Goal: Information Seeking & Learning: Find contact information

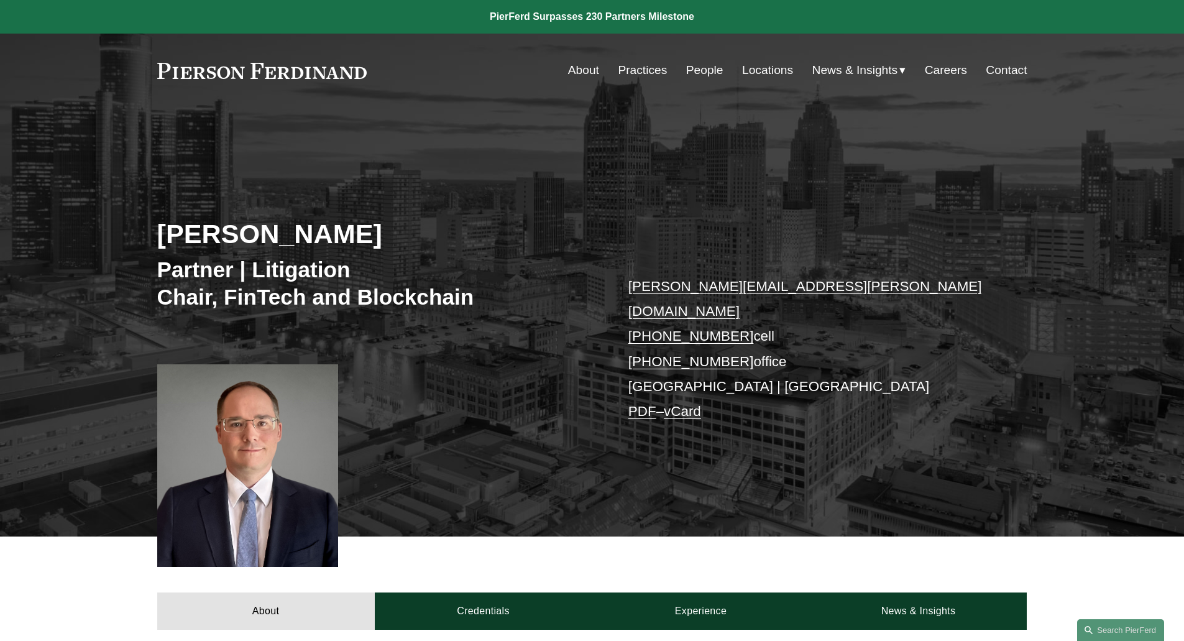
click at [697, 362] on p "william.kraus@pierferd.com +1.773.326.9789 cell +1.734.519.0250 office Detroit …" at bounding box center [809, 349] width 362 height 150
click at [762, 68] on link "Locations" at bounding box center [767, 70] width 51 height 24
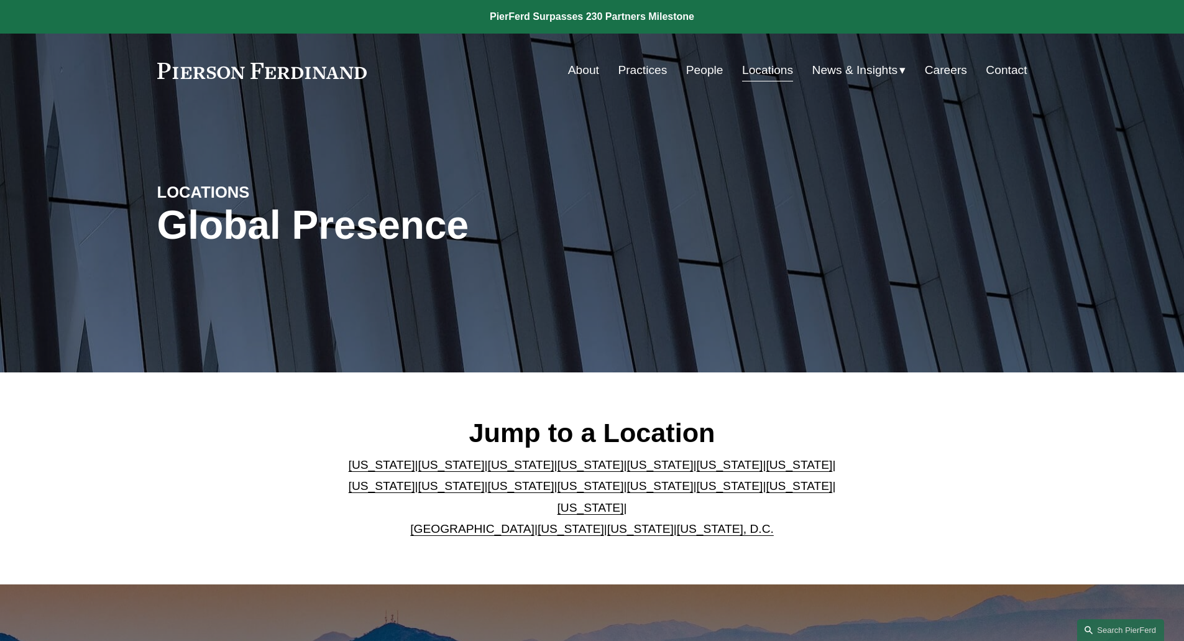
click at [766, 471] on link "[US_STATE]" at bounding box center [799, 464] width 67 height 13
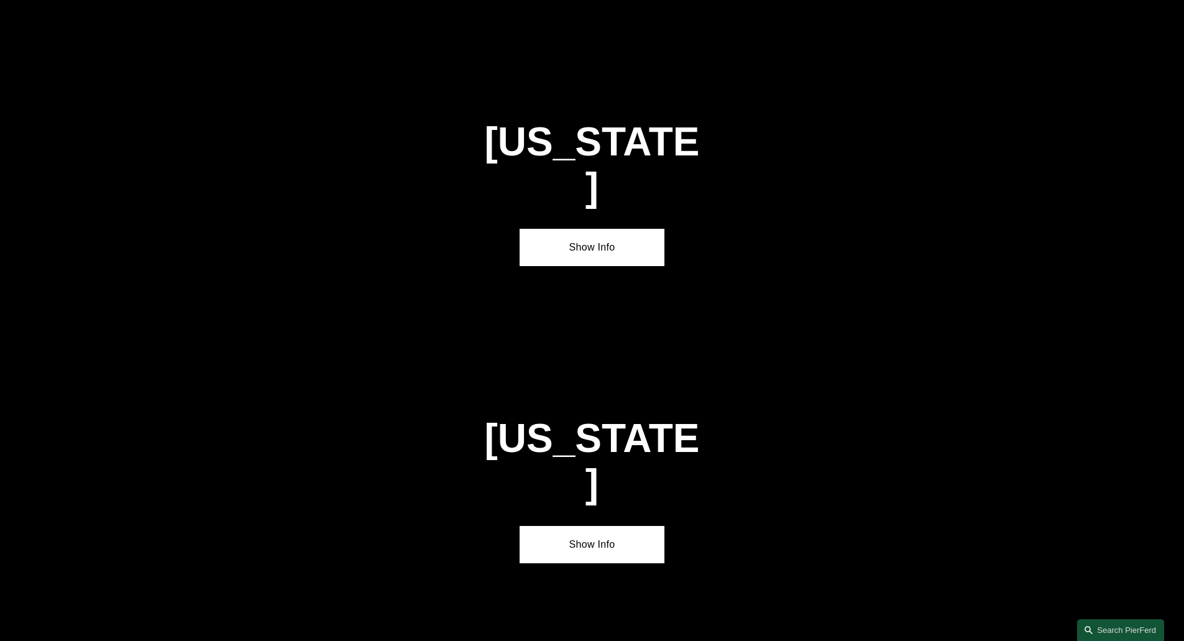
scroll to position [2156, 0]
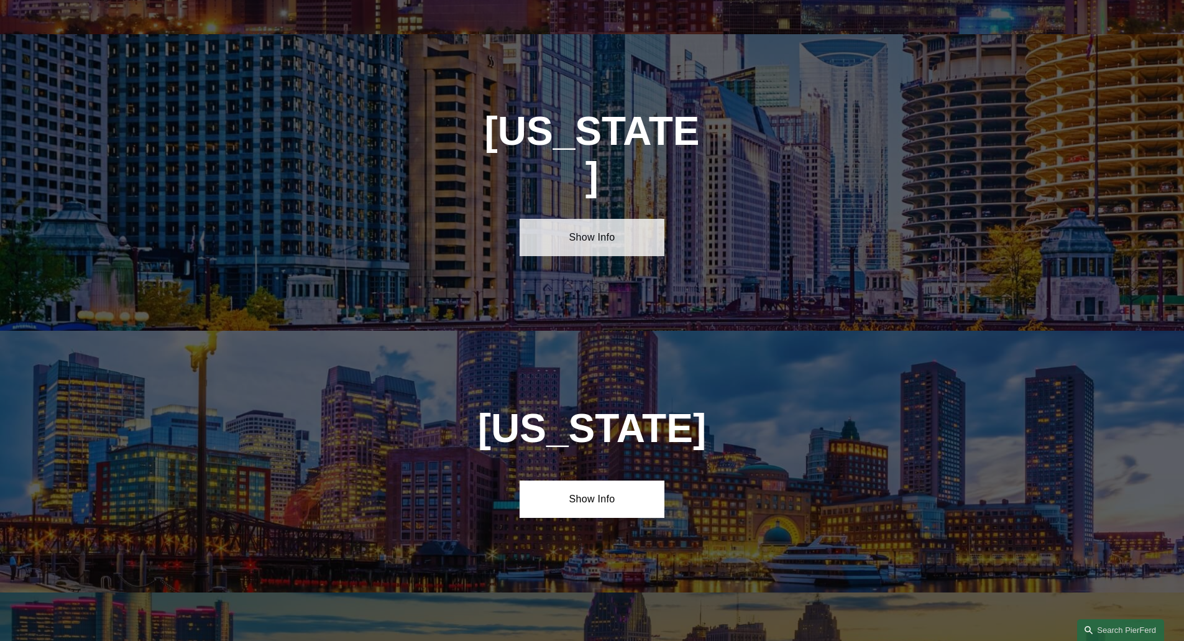
click at [620, 219] on link "Show Info" at bounding box center [592, 237] width 145 height 37
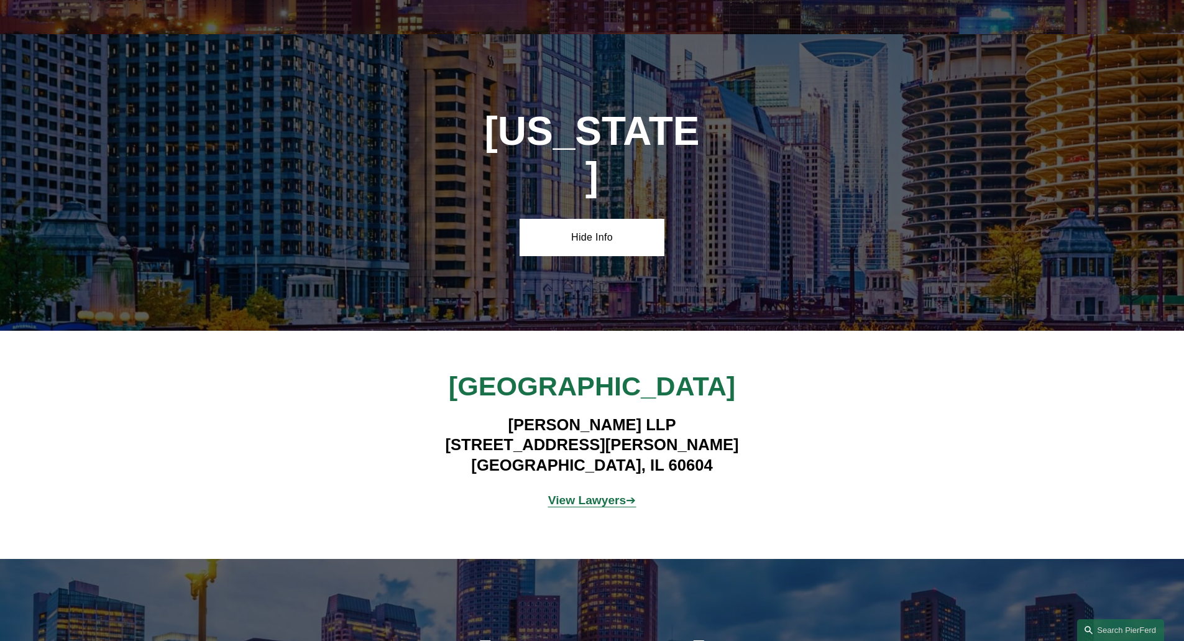
click at [610, 490] on p "View Lawyers ➔" at bounding box center [592, 501] width 362 height 22
click at [613, 494] on strong "View Lawyers" at bounding box center [587, 500] width 78 height 13
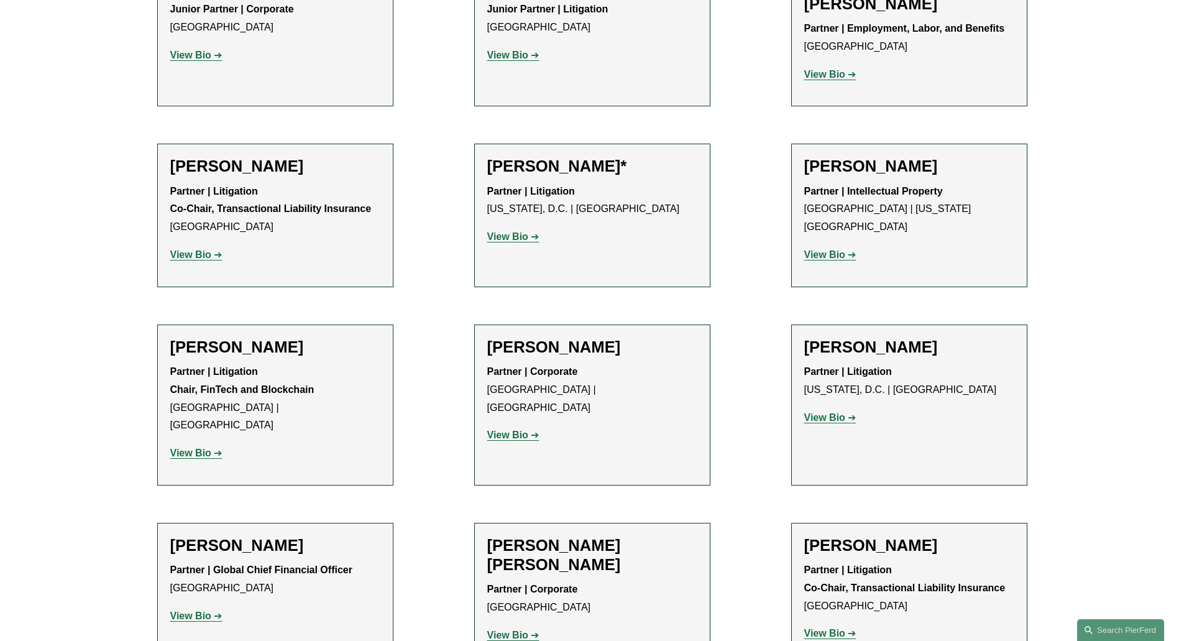
scroll to position [622, 0]
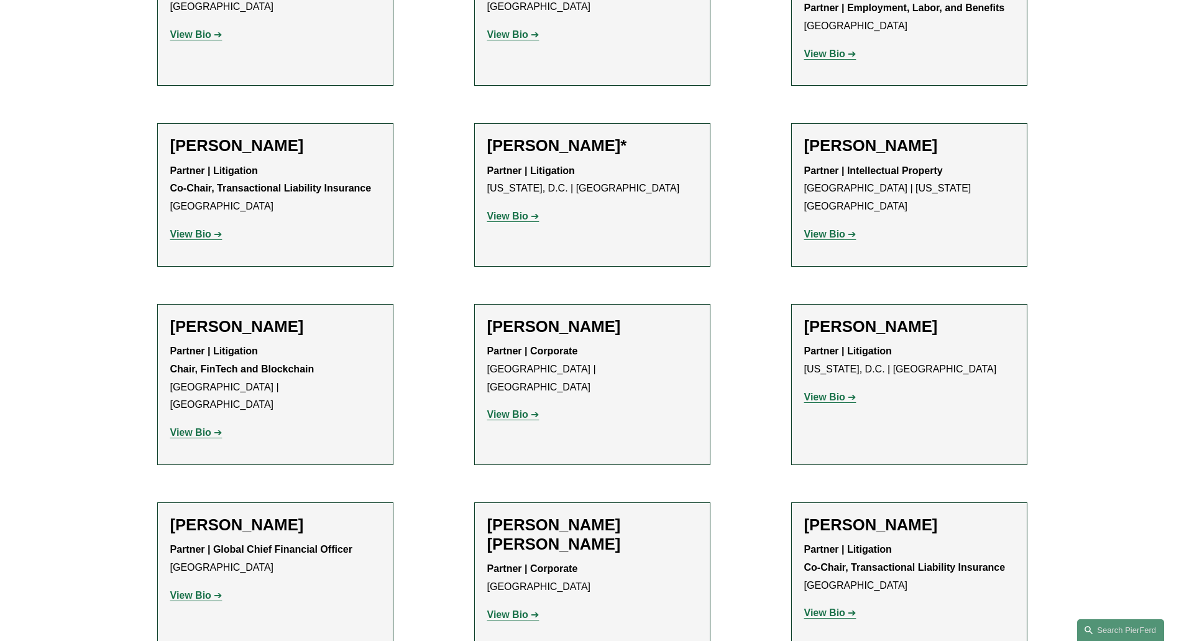
click at [832, 607] on strong "View Bio" at bounding box center [824, 612] width 41 height 11
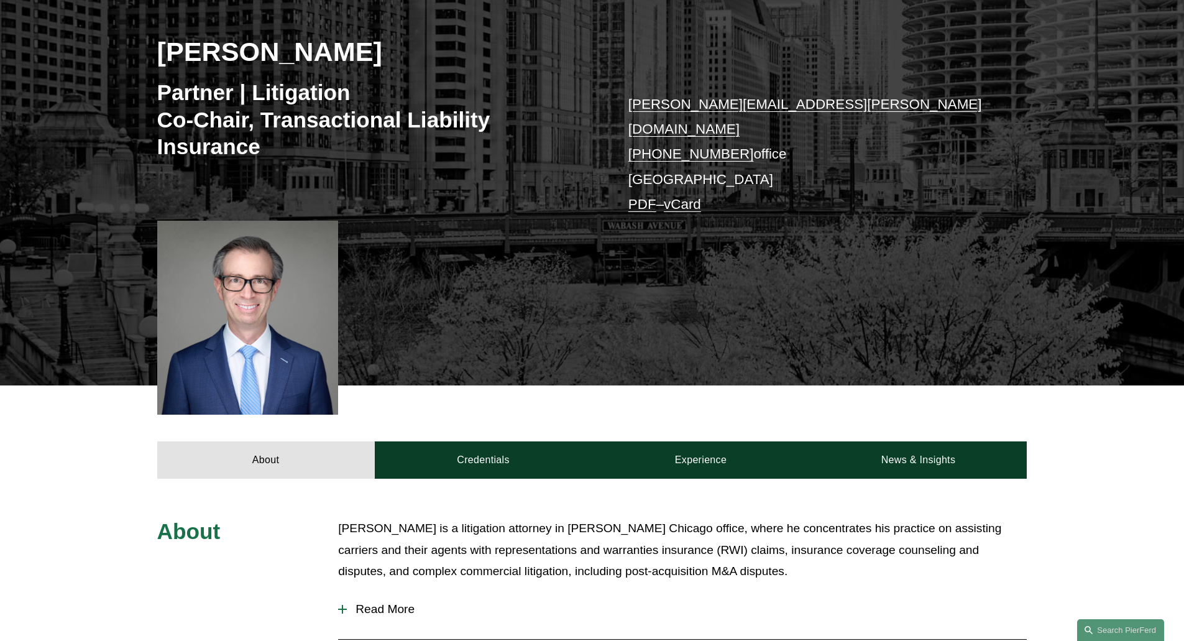
scroll to position [373, 0]
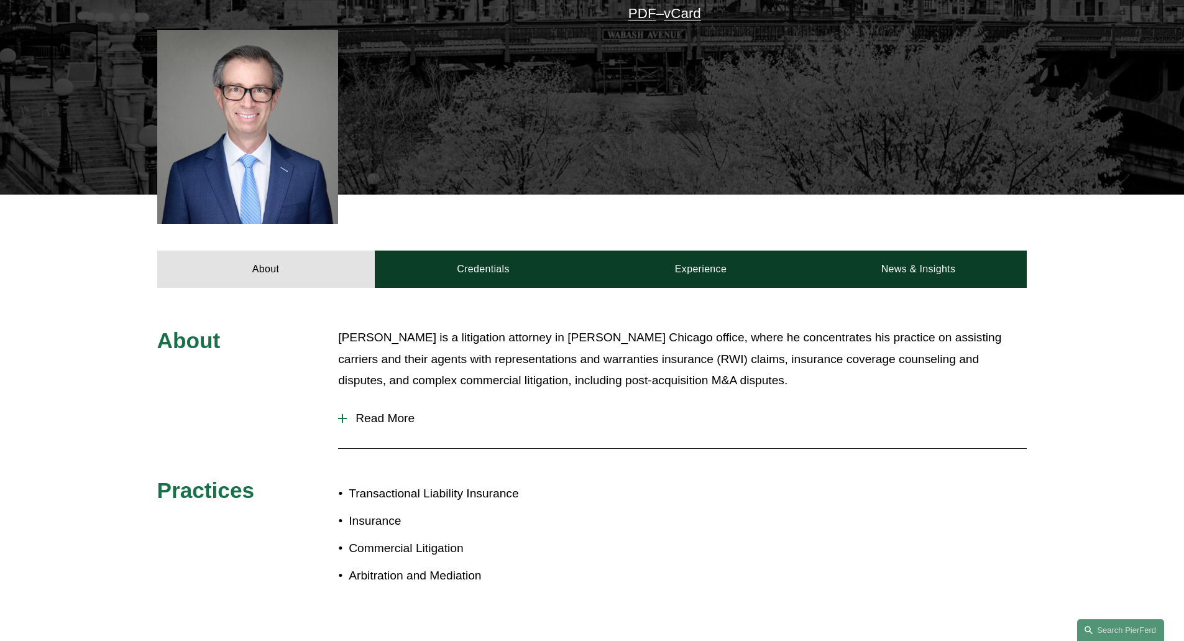
click at [341, 414] on div at bounding box center [342, 418] width 9 height 9
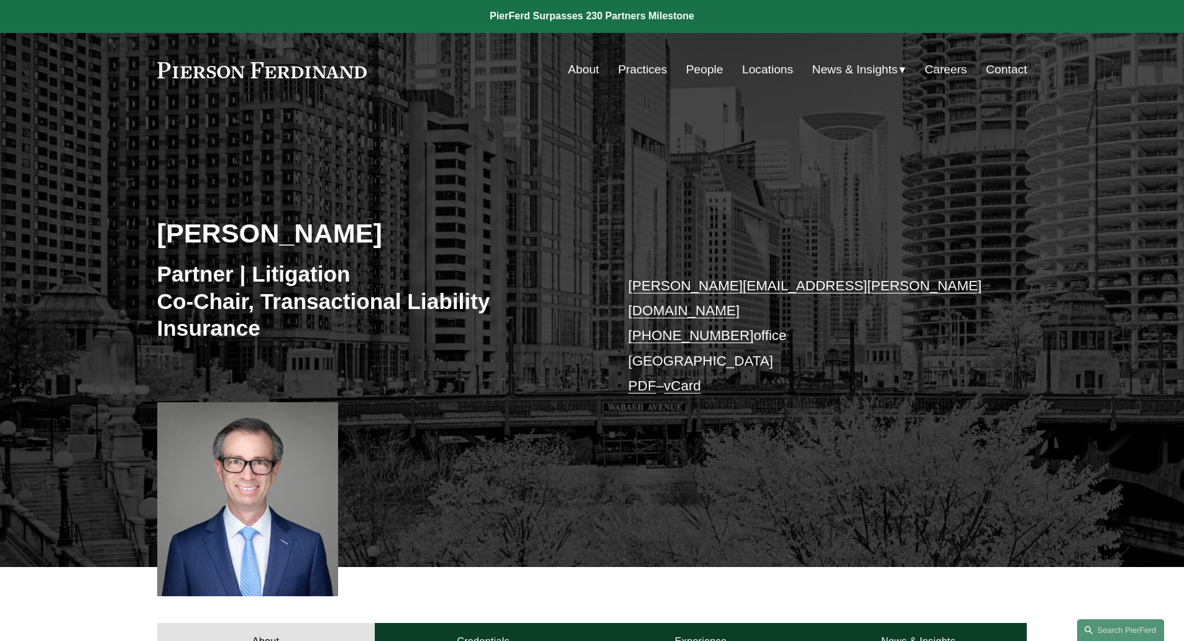
scroll to position [0, 0]
click at [753, 70] on link "Locations" at bounding box center [767, 70] width 51 height 24
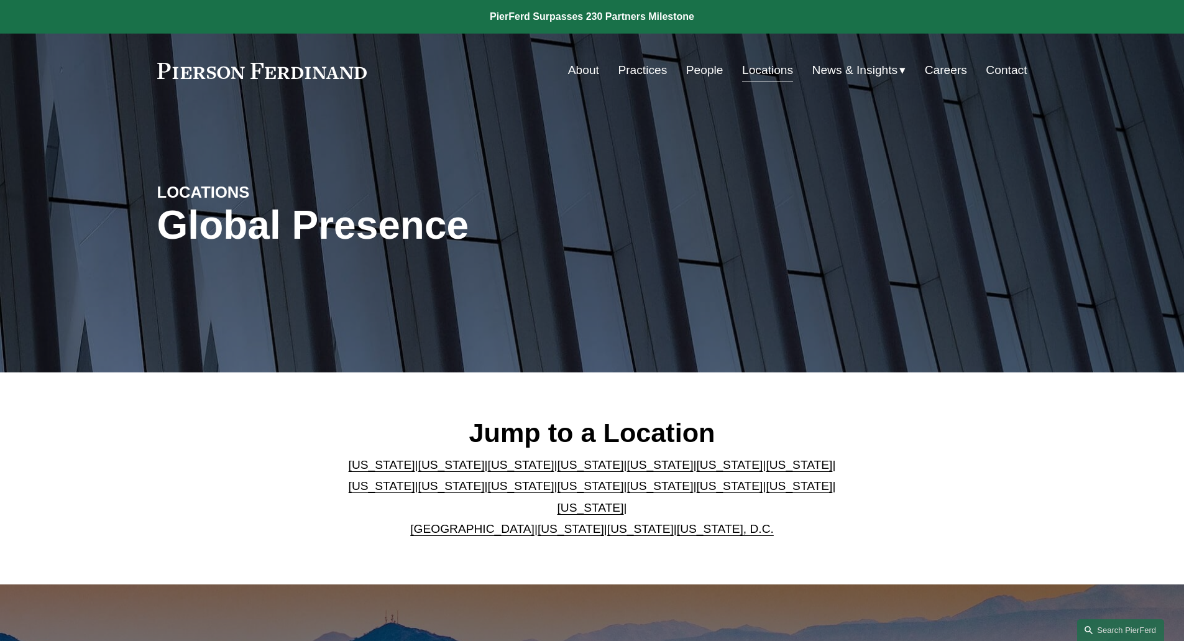
click at [462, 528] on p "Arizona | California | Colorado | Delaware | Florida | Georgia | Illinois | Mas…" at bounding box center [592, 497] width 508 height 86
click at [464, 523] on link "United Kingdom" at bounding box center [472, 528] width 124 height 13
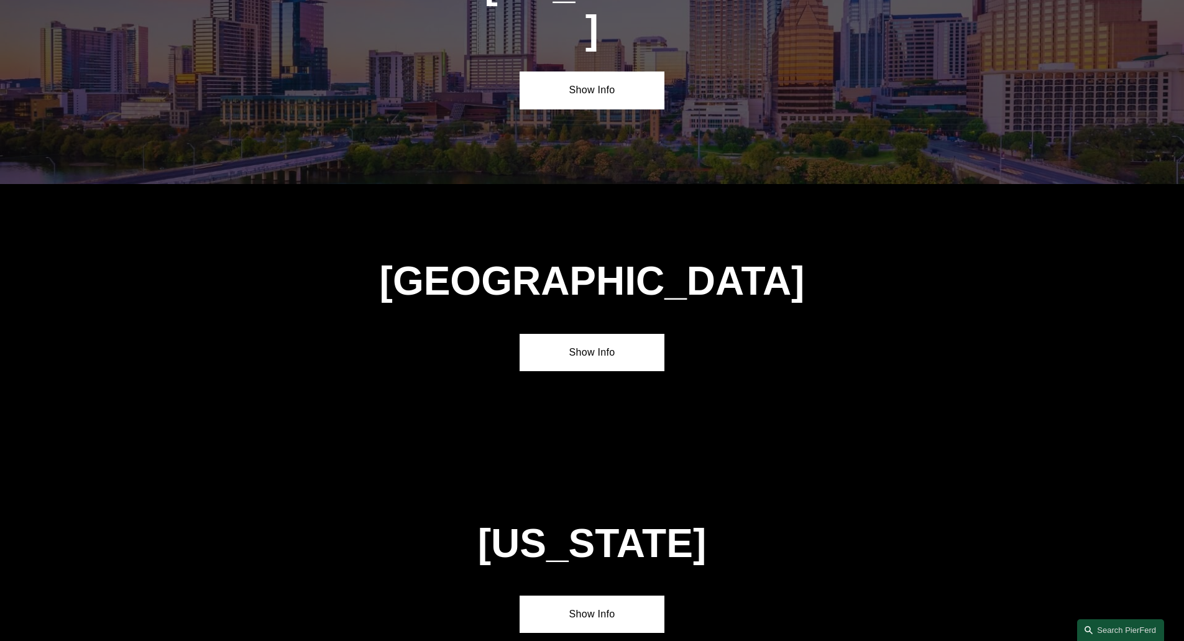
scroll to position [4513, 0]
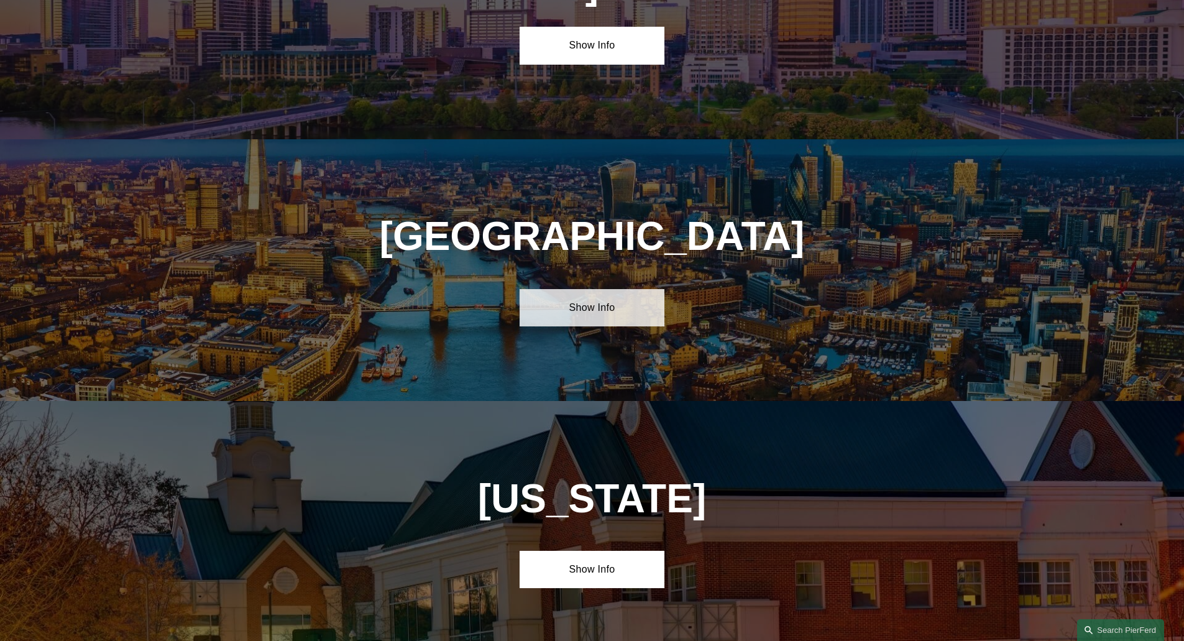
click at [642, 289] on link "Show Info" at bounding box center [592, 307] width 145 height 37
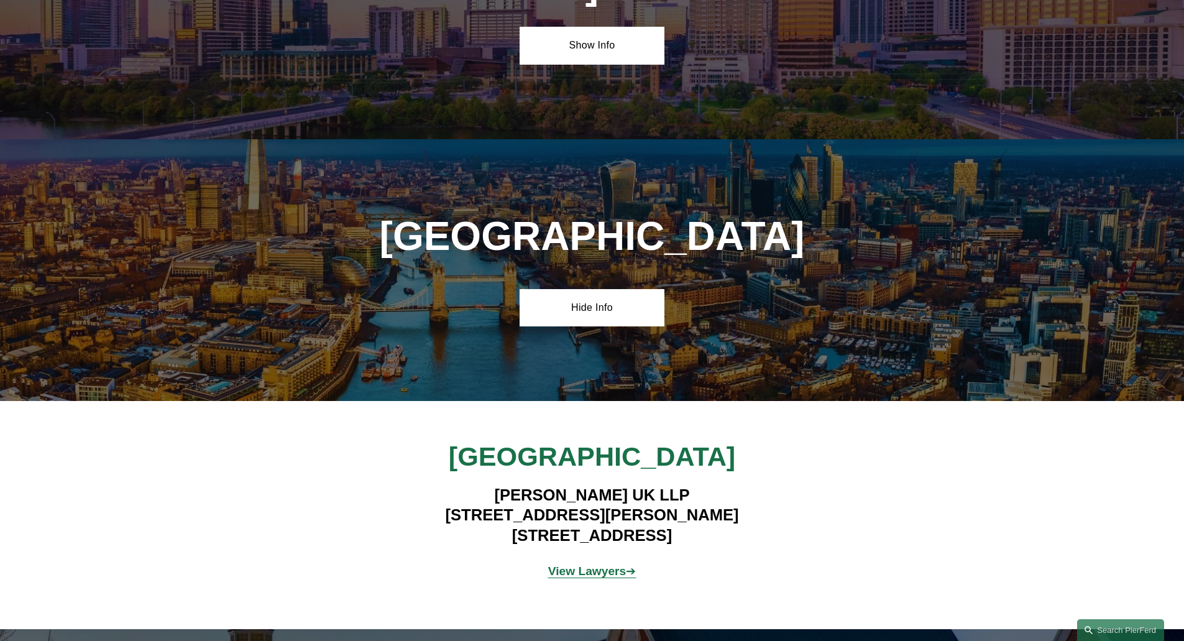
click at [614, 564] on strong "View Lawyers" at bounding box center [587, 570] width 78 height 13
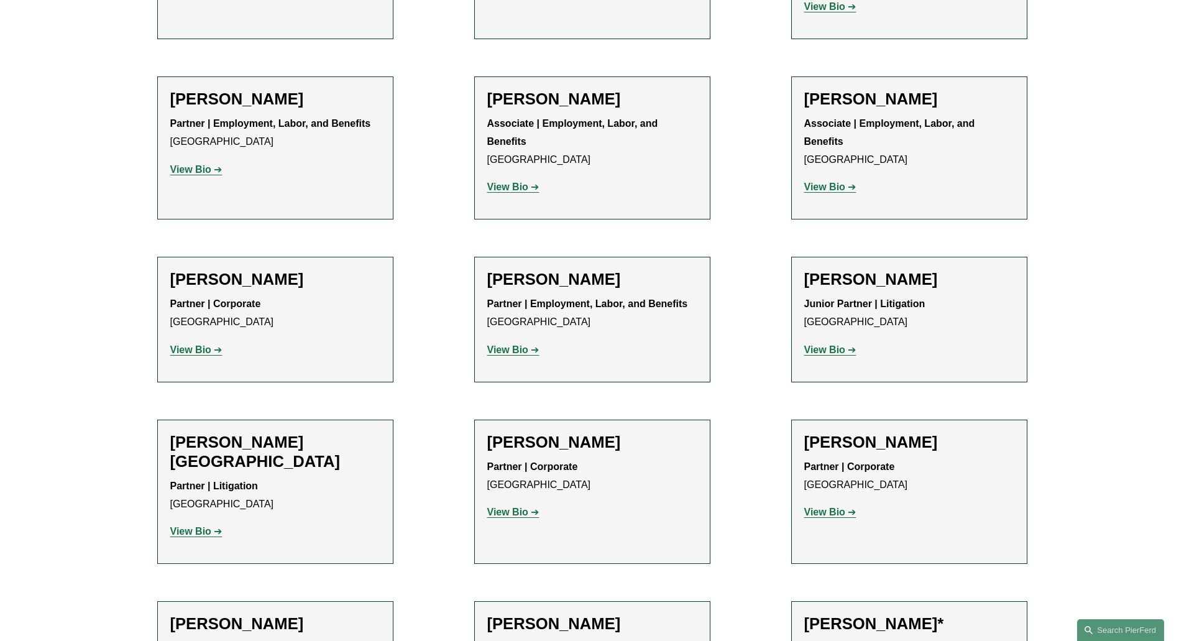
scroll to position [622, 0]
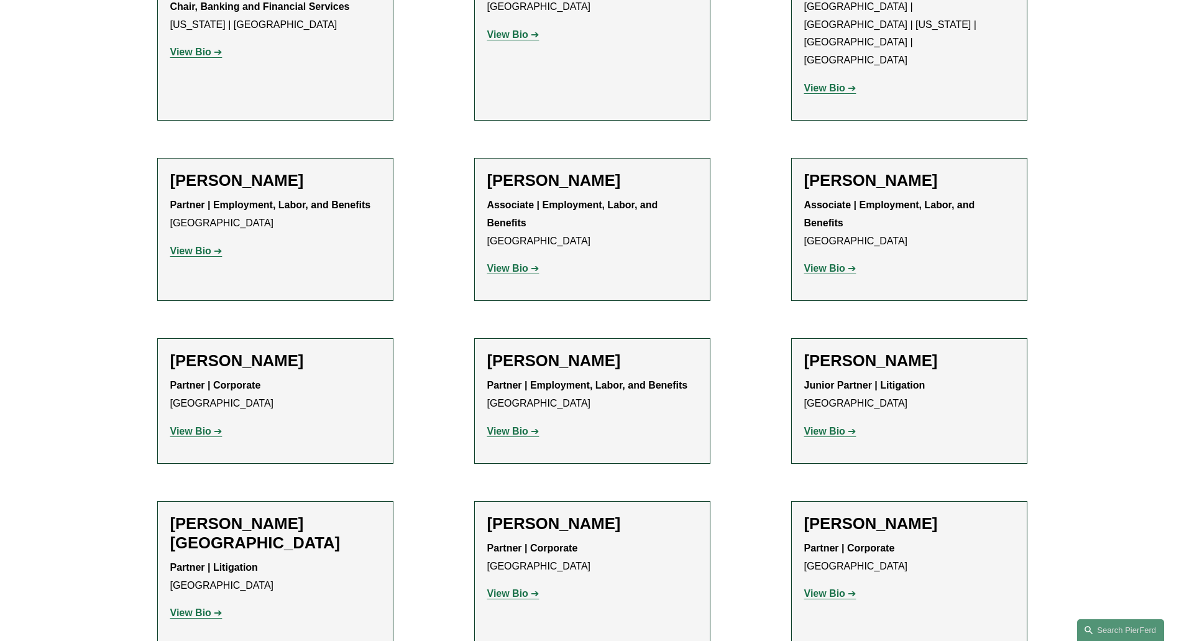
click at [877, 351] on h2 "[PERSON_NAME]" at bounding box center [909, 360] width 210 height 19
click at [827, 426] on strong "View Bio" at bounding box center [824, 431] width 41 height 11
drag, startPoint x: 272, startPoint y: 485, endPoint x: 202, endPoint y: 494, distance: 70.1
click at [267, 514] on h2 "[PERSON_NAME][GEOGRAPHIC_DATA]" at bounding box center [275, 533] width 210 height 39
click at [207, 607] on strong "View Bio" at bounding box center [190, 612] width 41 height 11
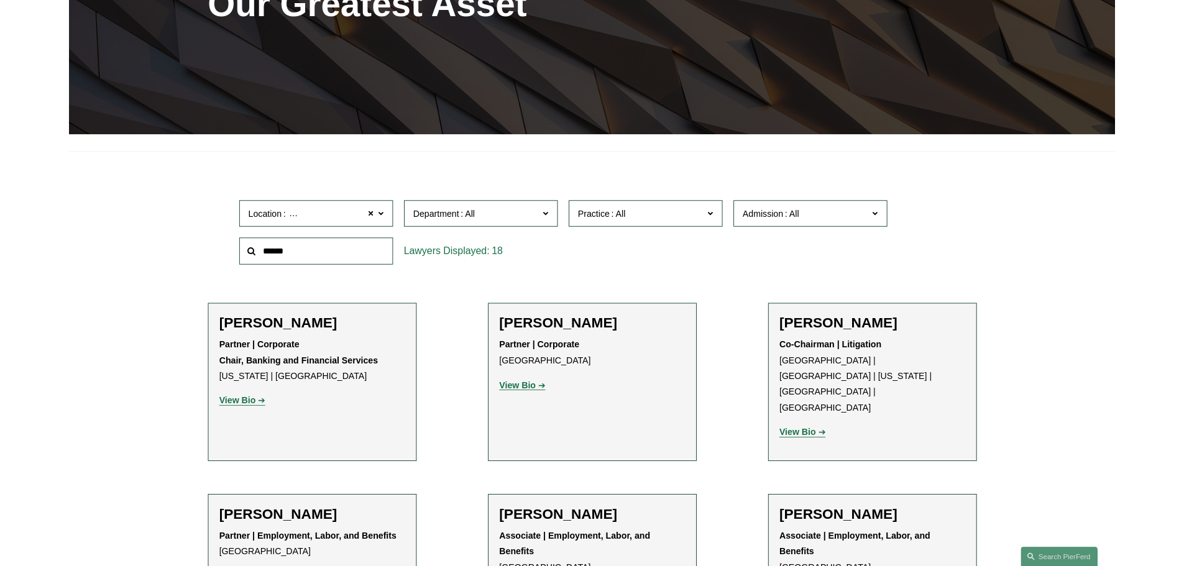
scroll to position [249, 0]
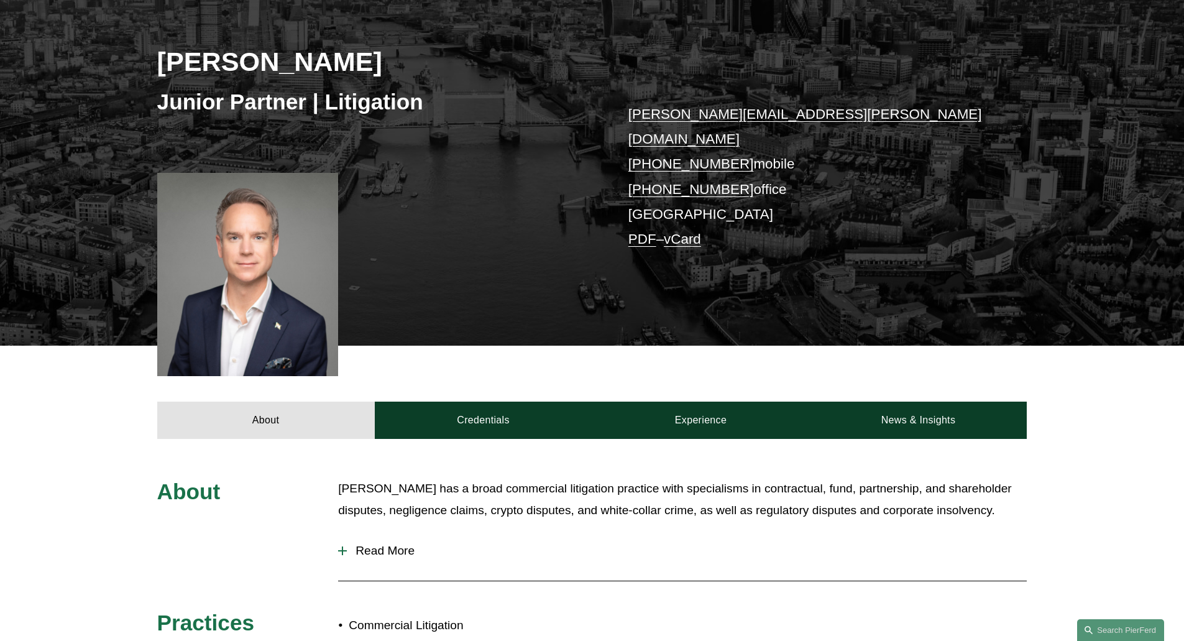
scroll to position [62, 0]
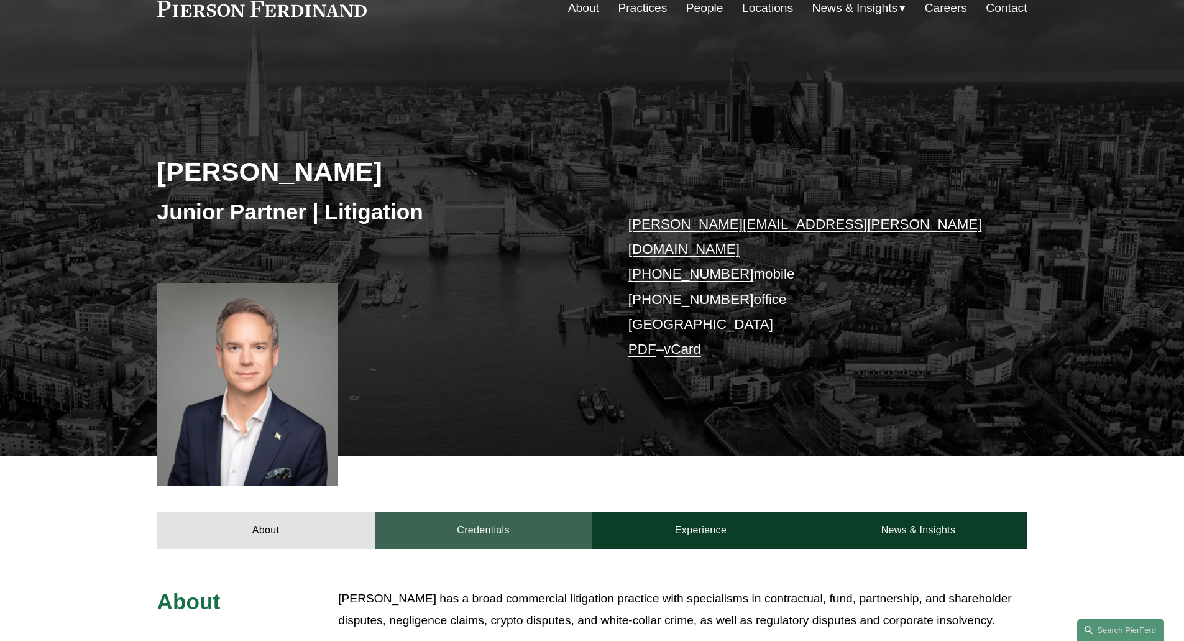
click at [478, 512] on link "Credentials" at bounding box center [484, 530] width 218 height 37
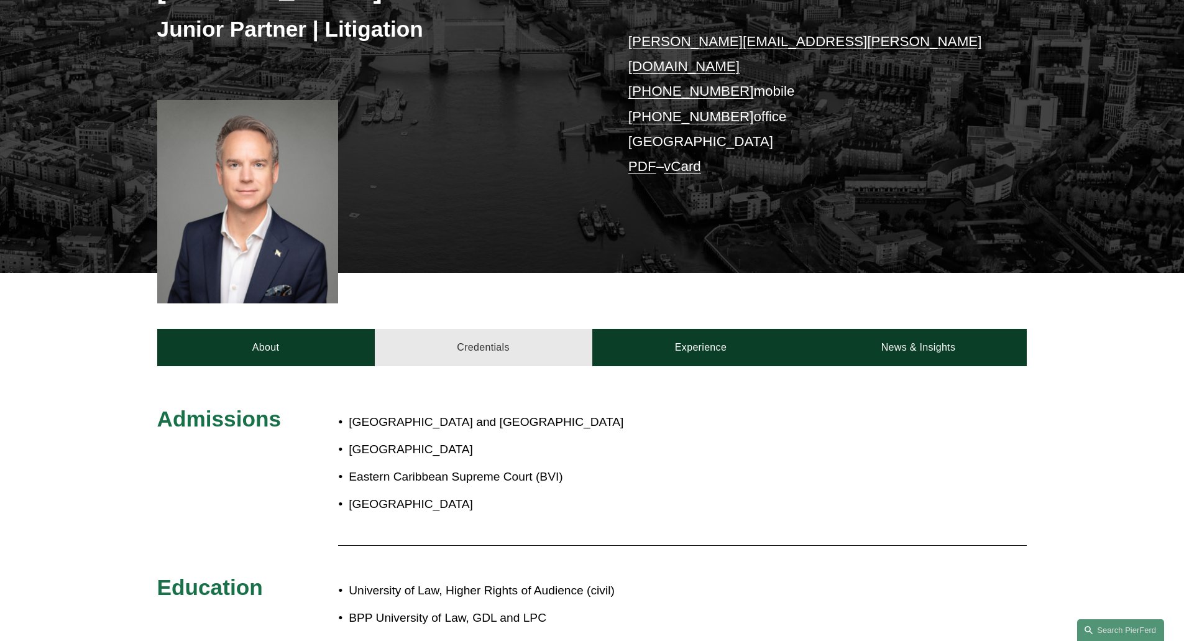
scroll to position [249, 0]
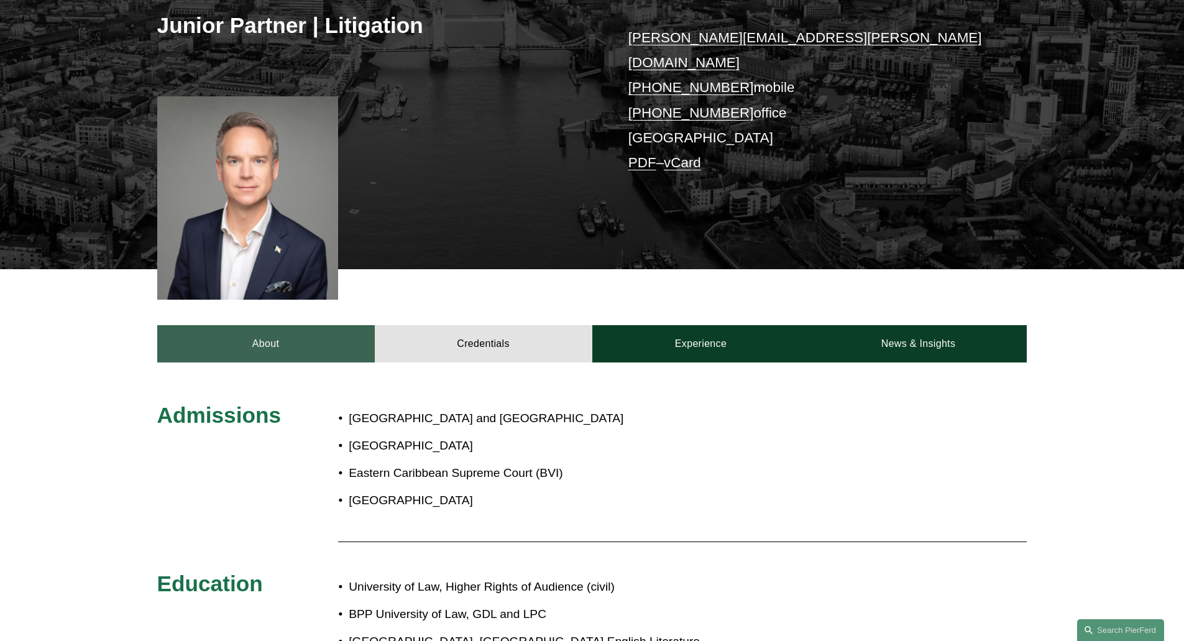
click at [293, 325] on link "About" at bounding box center [266, 343] width 218 height 37
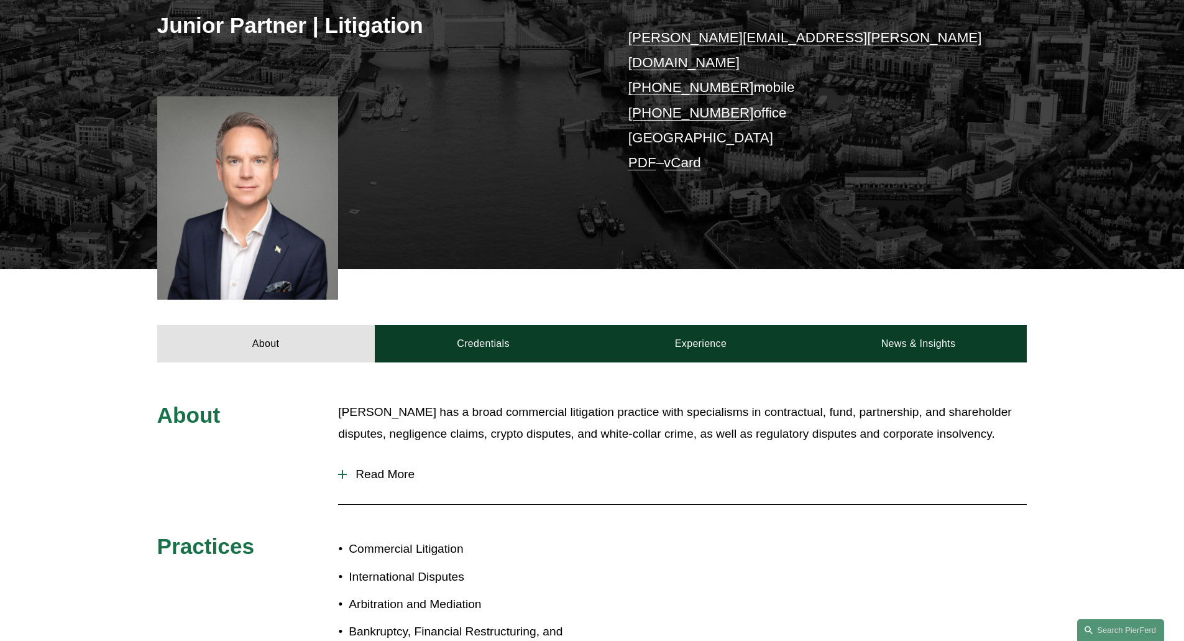
click at [372, 458] on button "Read More" at bounding box center [682, 474] width 689 height 32
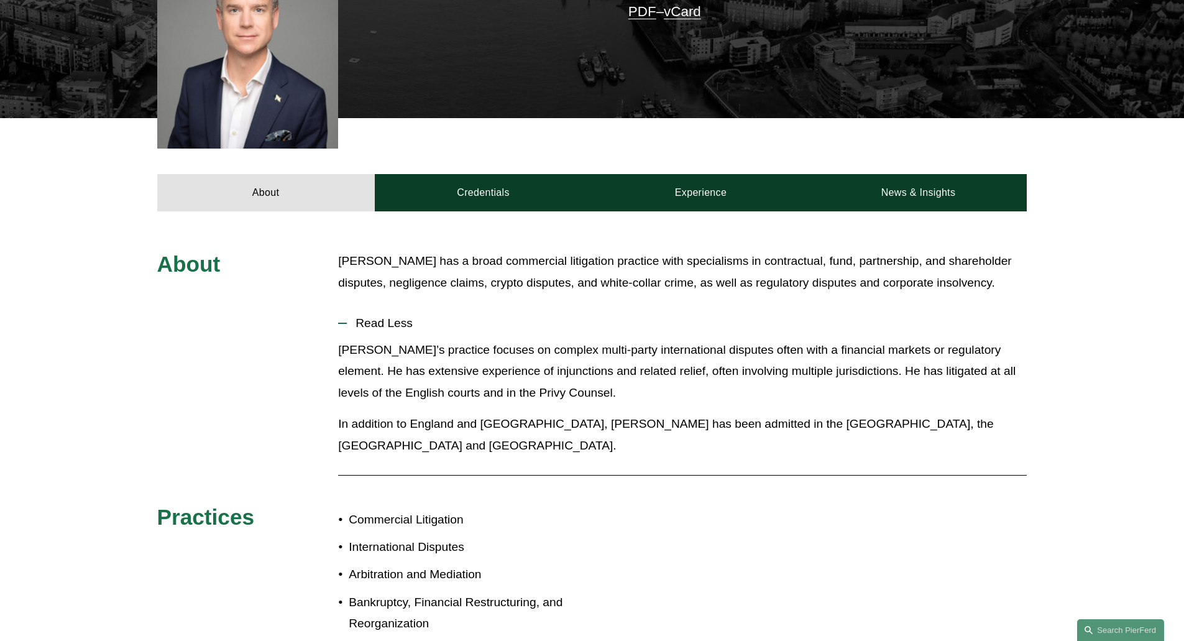
scroll to position [186, 0]
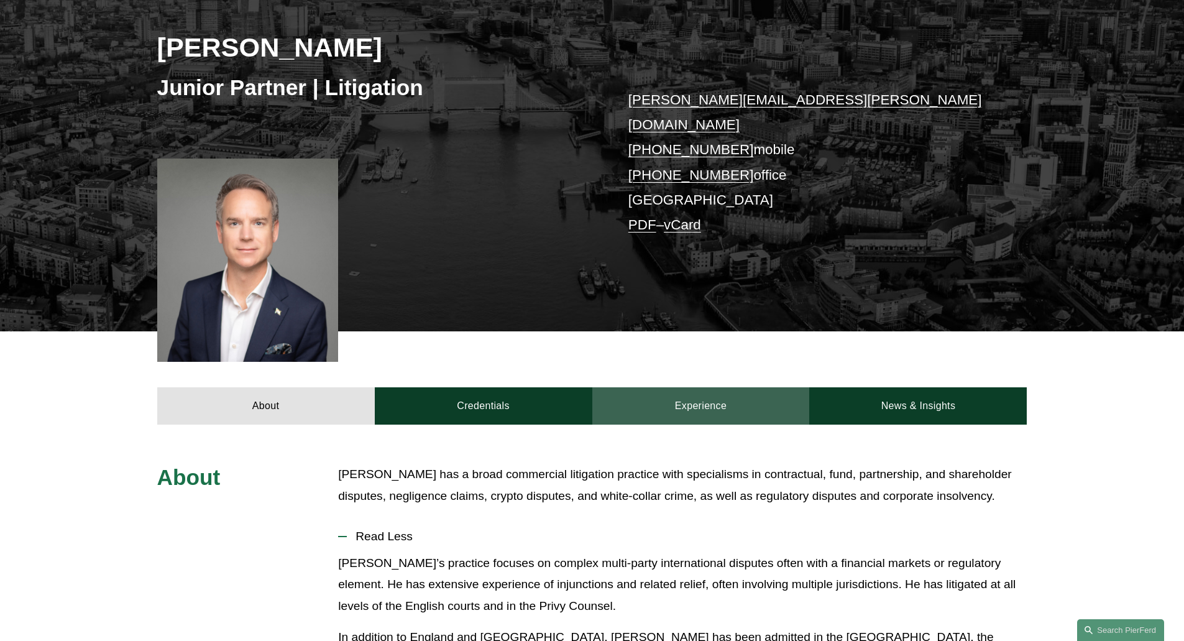
click at [686, 392] on link "Experience" at bounding box center [701, 405] width 218 height 37
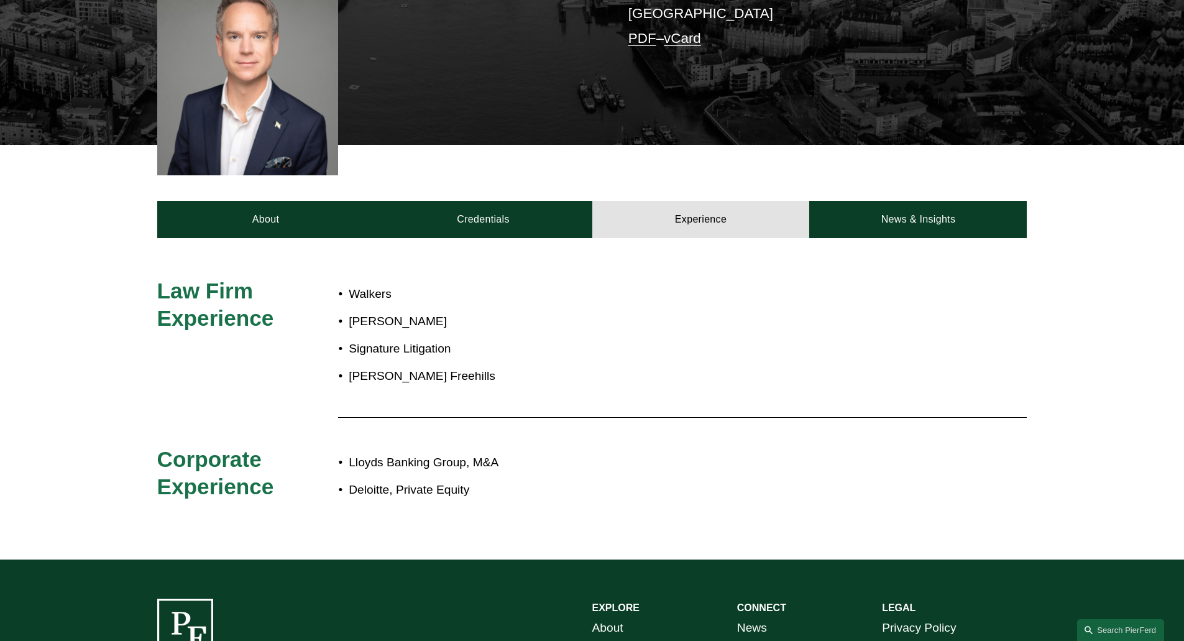
scroll to position [0, 0]
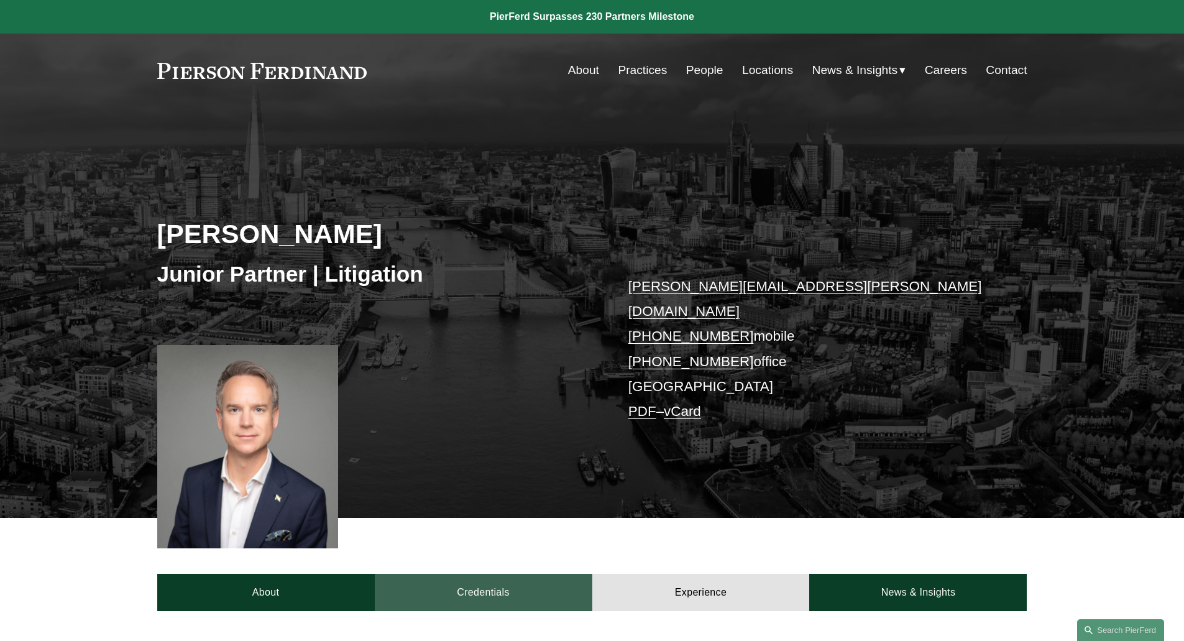
click at [508, 584] on link "Credentials" at bounding box center [484, 592] width 218 height 37
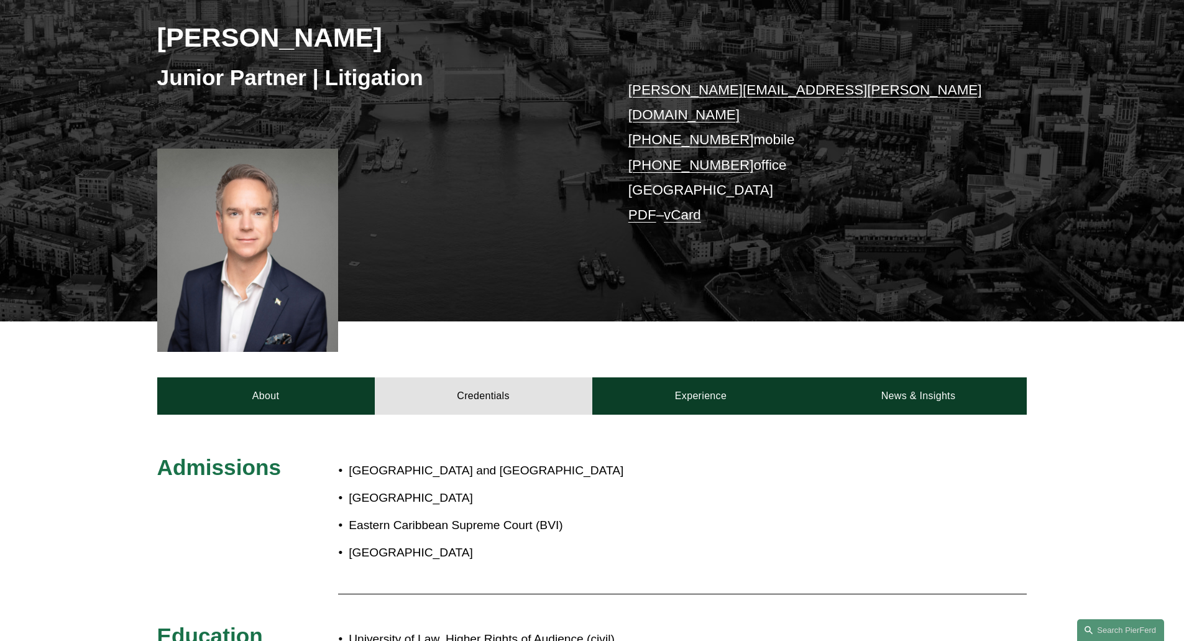
scroll to position [186, 0]
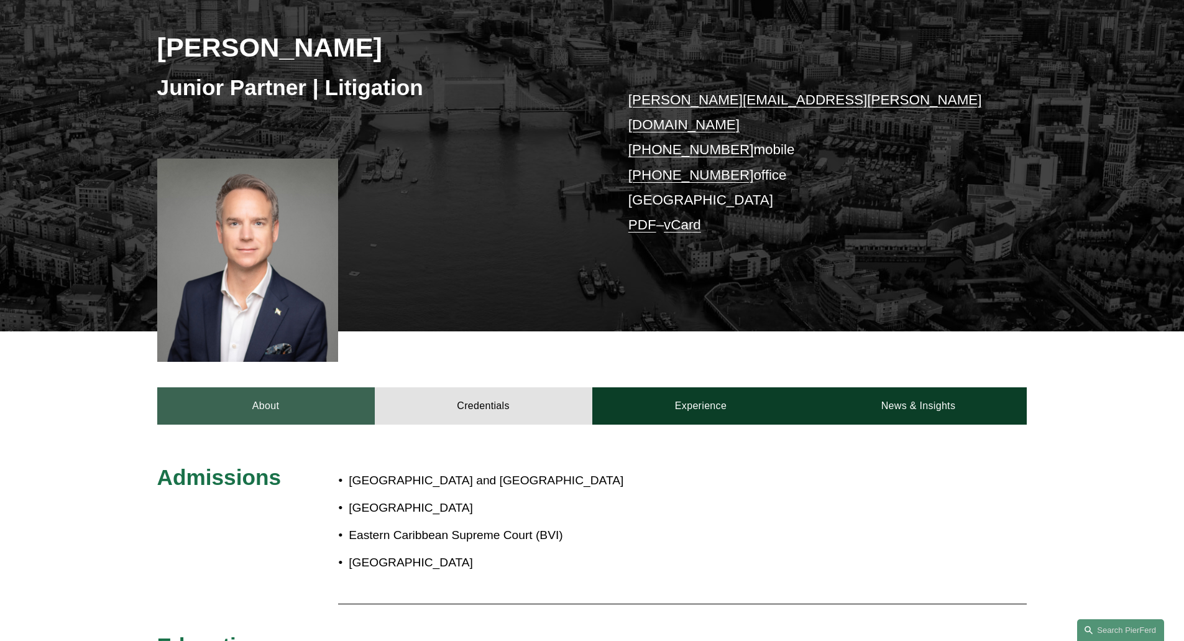
click at [294, 393] on link "About" at bounding box center [266, 405] width 218 height 37
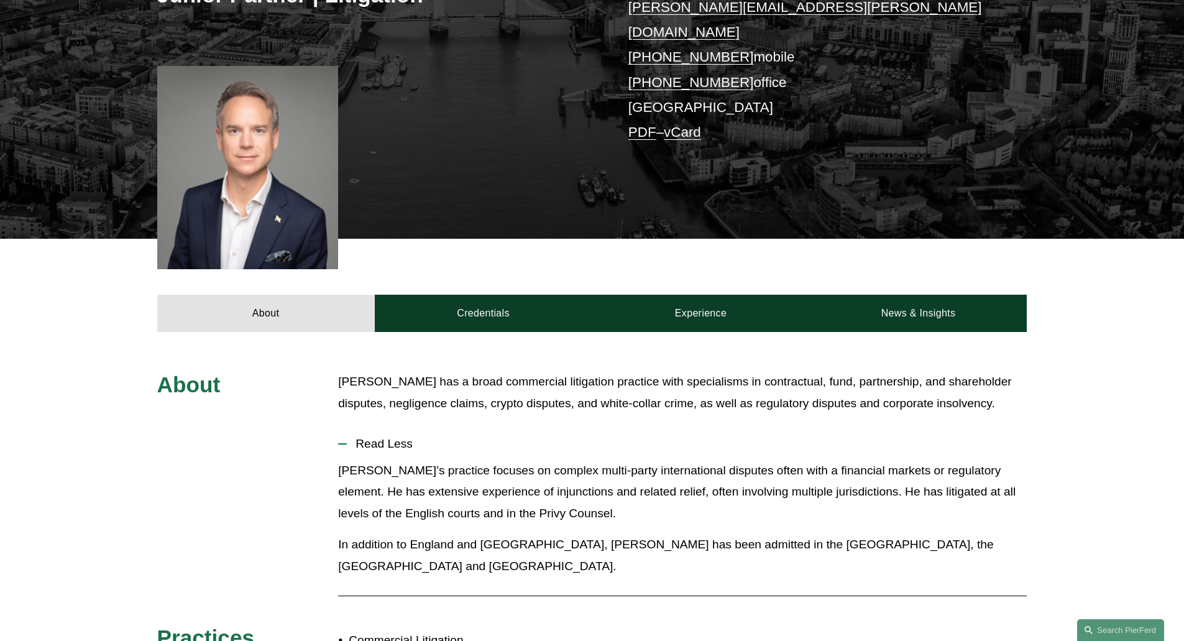
scroll to position [497, 0]
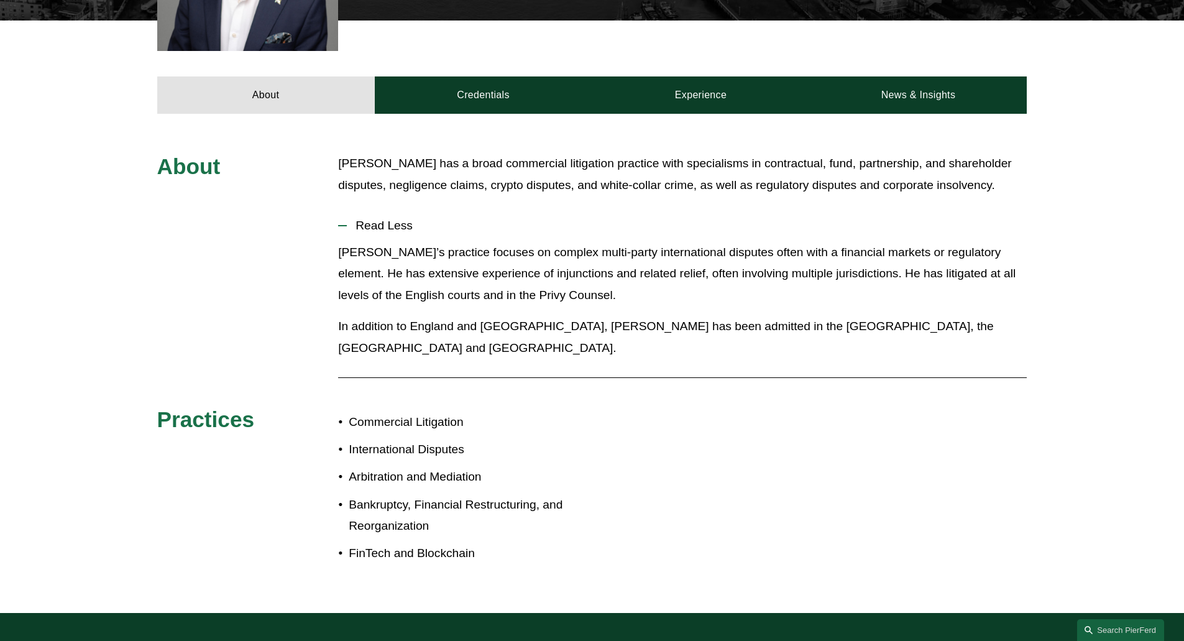
click at [665, 114] on div "About Daniel has a broad commercial litigation practice with specialisms in con…" at bounding box center [592, 363] width 1184 height 499
click at [704, 54] on div "About Credentials Experience News & Insights" at bounding box center [592, 67] width 1184 height 93
click at [702, 76] on link "Experience" at bounding box center [701, 94] width 218 height 37
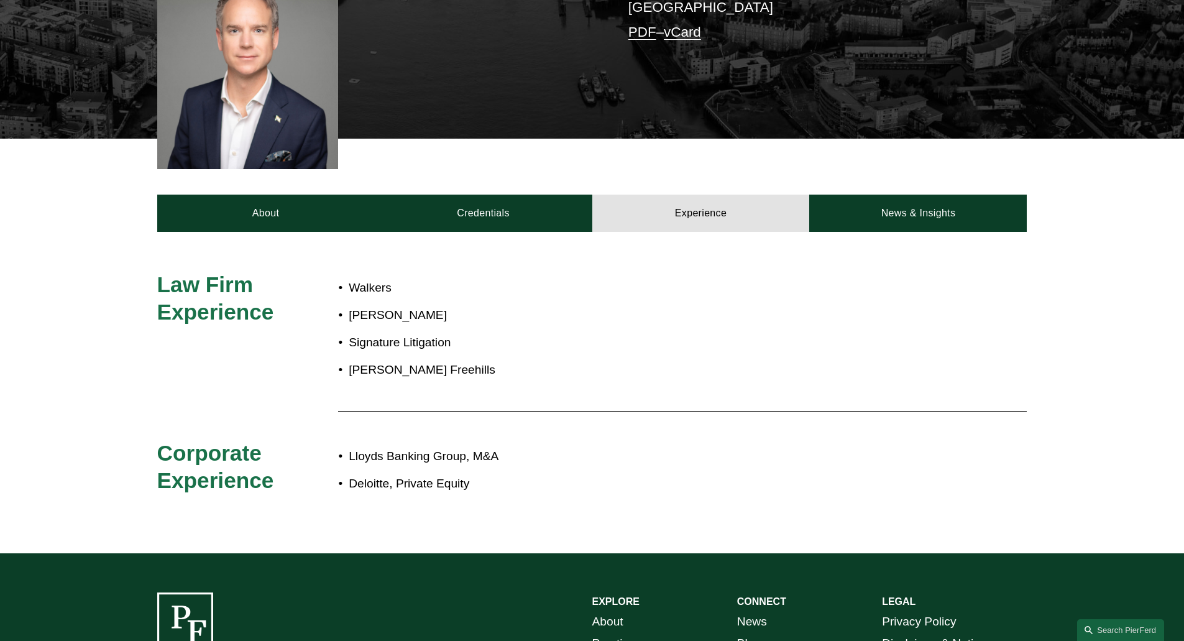
scroll to position [249, 0]
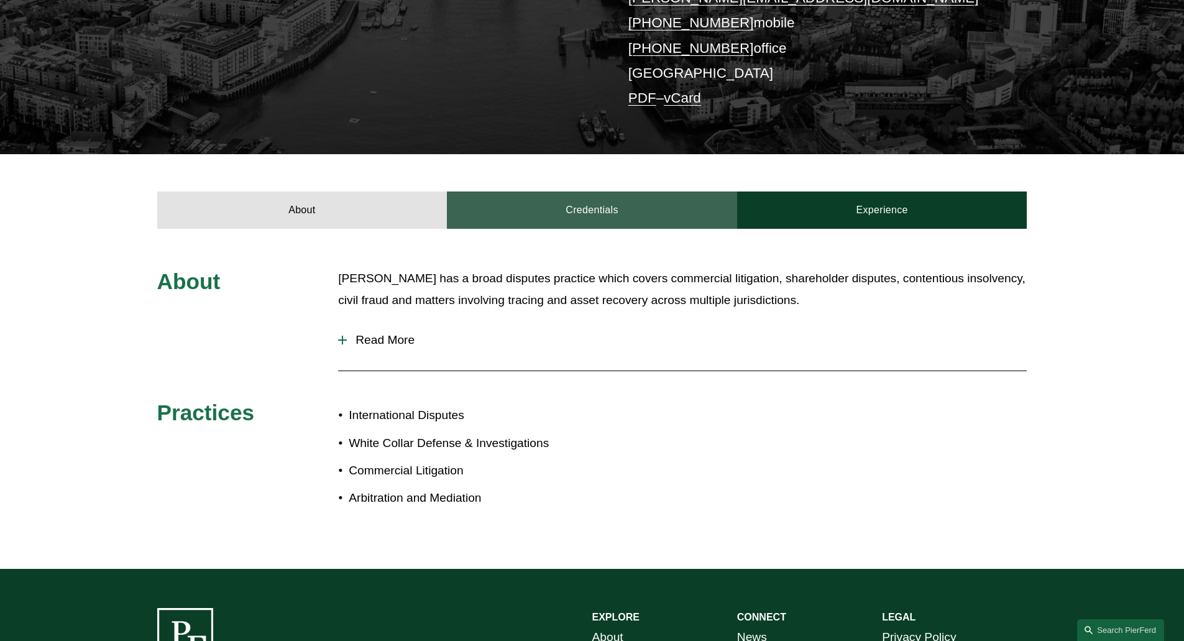
scroll to position [311, 0]
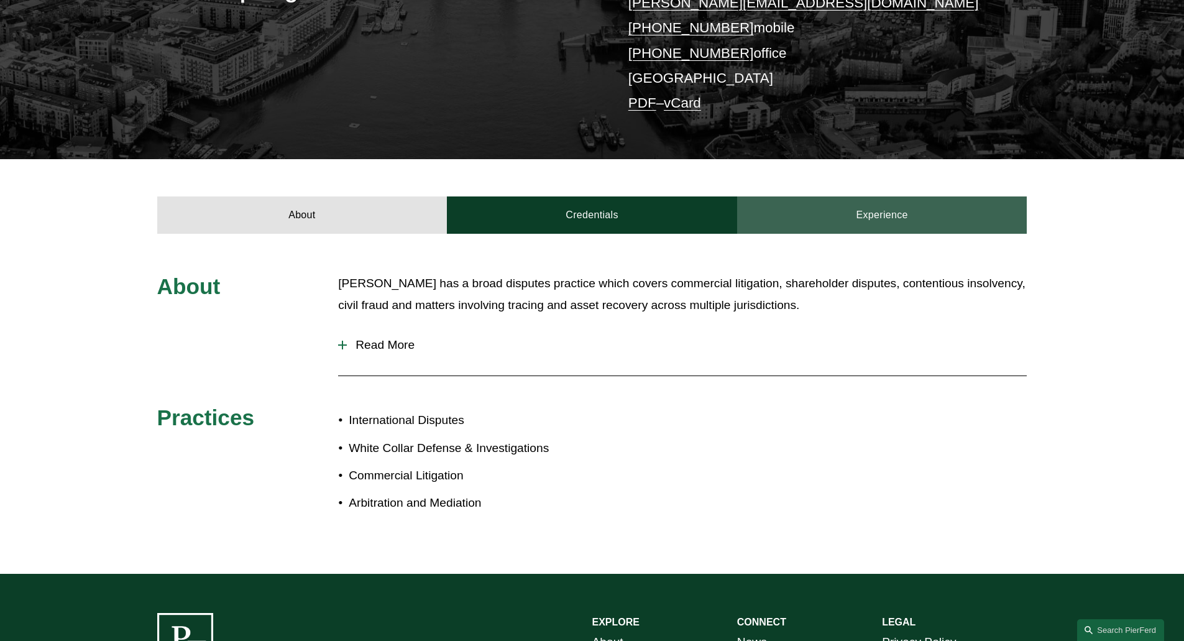
click at [855, 198] on link "Experience" at bounding box center [882, 214] width 290 height 37
